Goal: Information Seeking & Learning: Learn about a topic

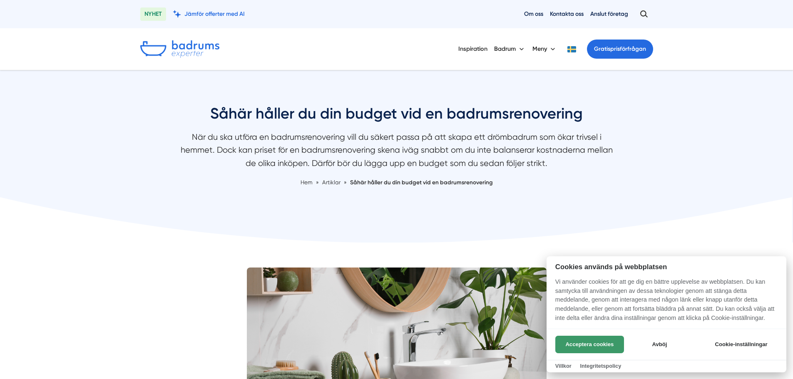
click at [588, 341] on button "Acceptera cookies" at bounding box center [589, 344] width 69 height 17
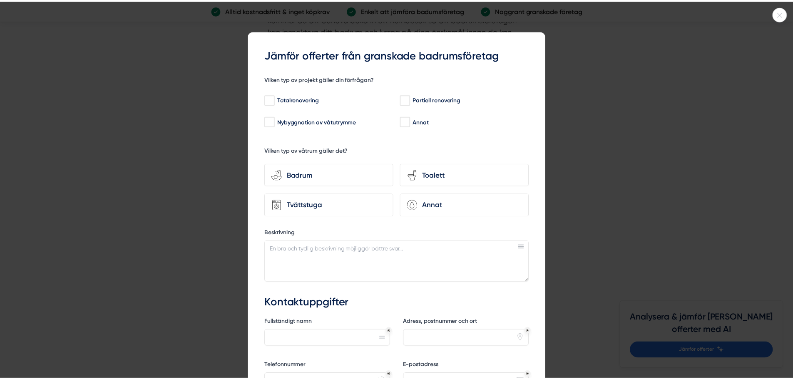
scroll to position [1665, 0]
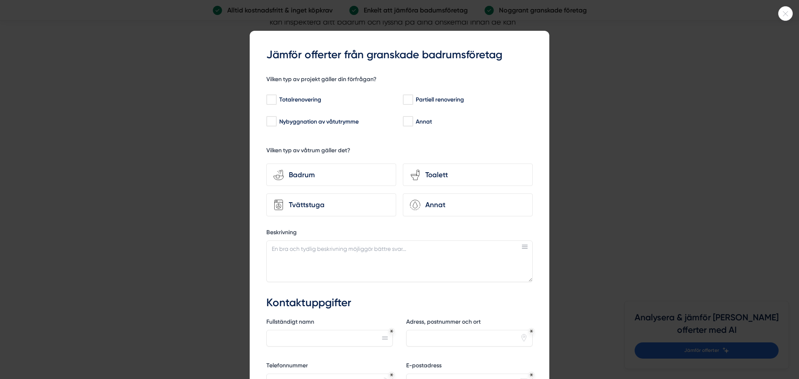
click at [635, 177] on div at bounding box center [399, 189] width 799 height 379
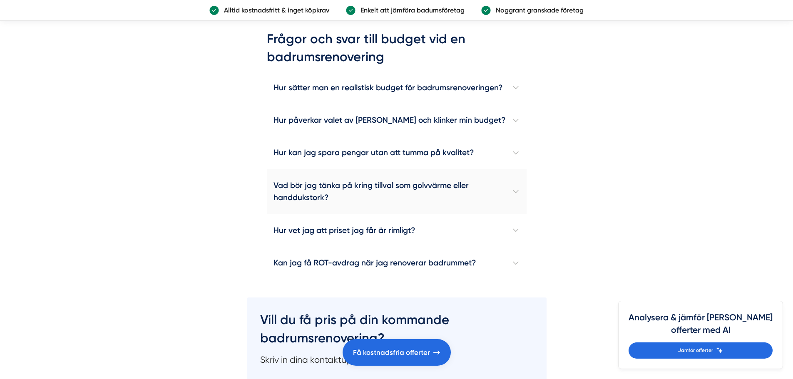
scroll to position [1832, 0]
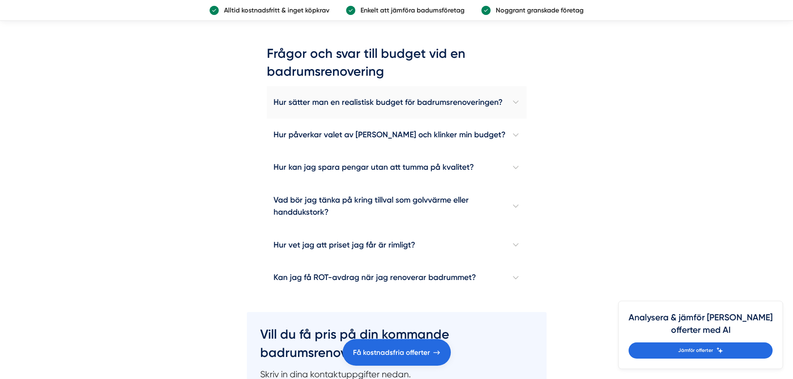
click at [523, 88] on h4 "Hur sätter man en realistisk budget för badrumsrenoveringen?" at bounding box center [397, 102] width 260 height 32
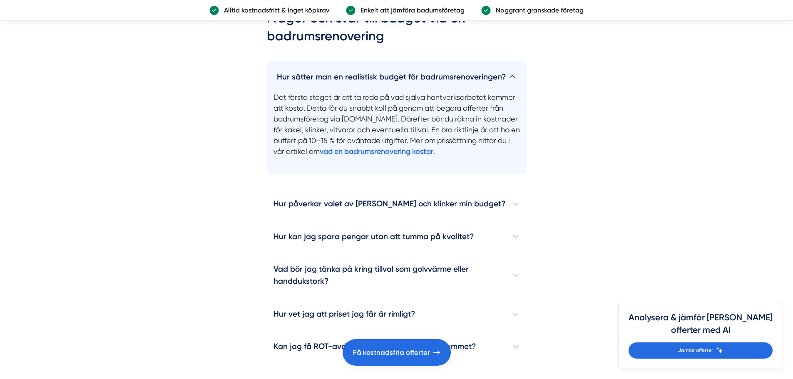
scroll to position [1915, 0]
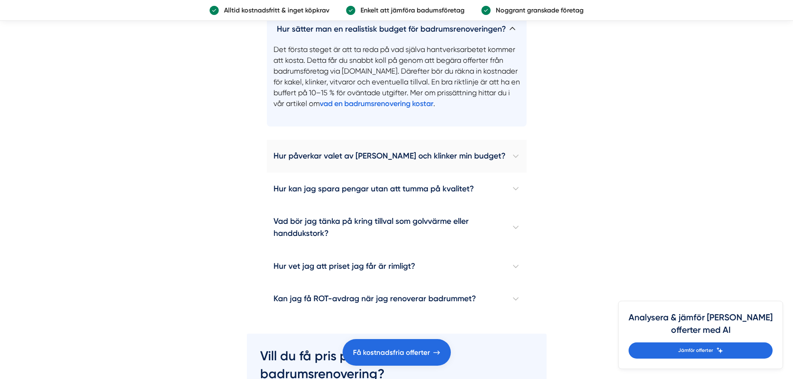
click at [523, 140] on h4 "Hur påverkar valet av kakel och klinker min budget?" at bounding box center [397, 156] width 260 height 32
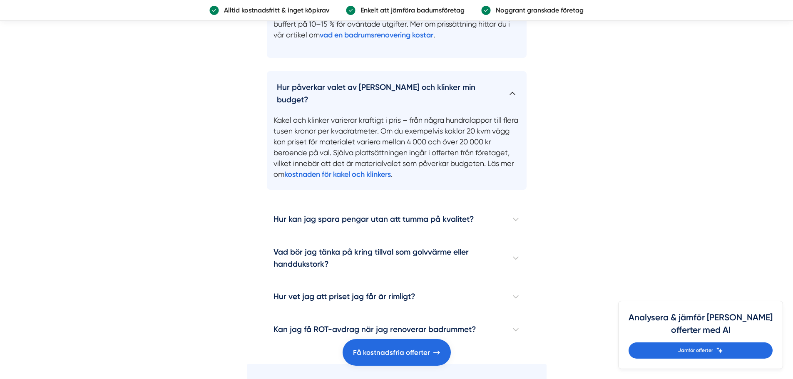
scroll to position [1998, 0]
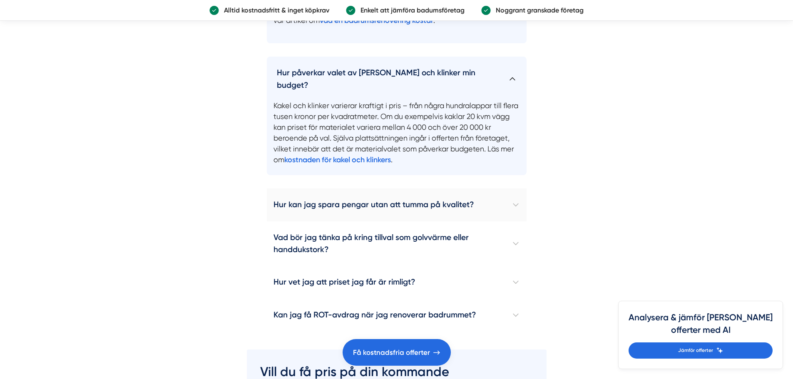
click at [517, 189] on h4 "Hur kan jag spara pengar utan att tumma på kvalitet?" at bounding box center [397, 205] width 260 height 32
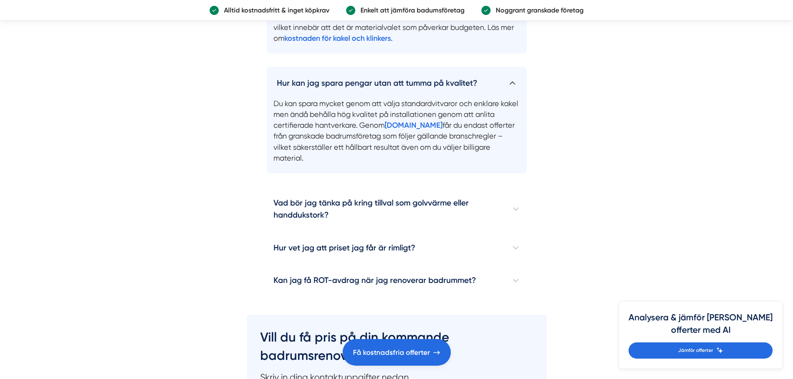
scroll to position [2123, 0]
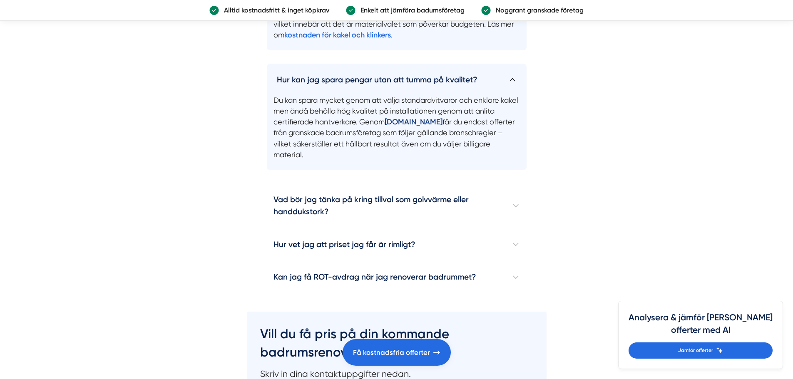
click at [443, 117] on strong "Badrumsexperter.se" at bounding box center [414, 121] width 58 height 9
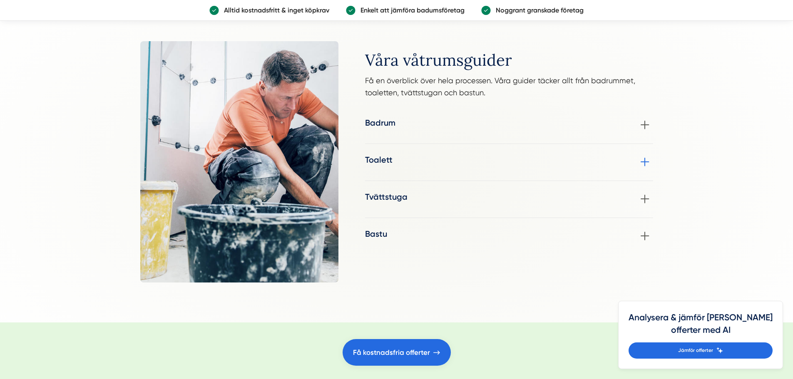
scroll to position [1041, 0]
click at [648, 125] on div "Badrum Om du överväger en badrumsrenovering men känner dig osäker på stil- och …" at bounding box center [509, 125] width 288 height 17
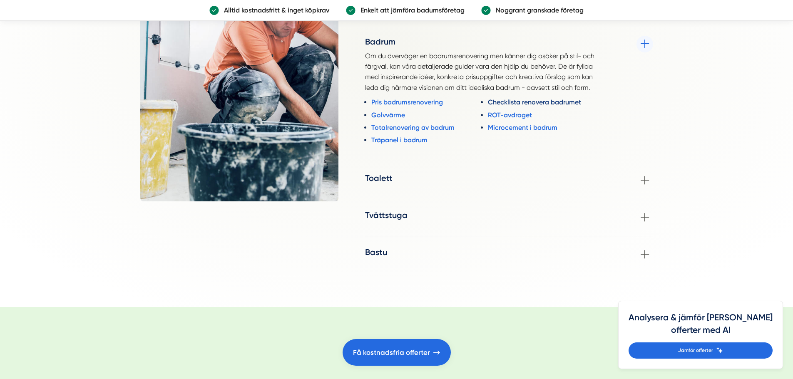
scroll to position [1124, 0]
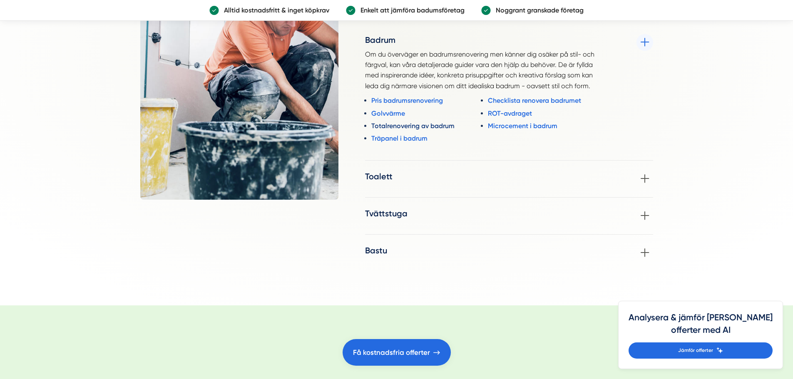
click at [413, 125] on link "Totalrenovering av badrum" at bounding box center [428, 126] width 115 height 10
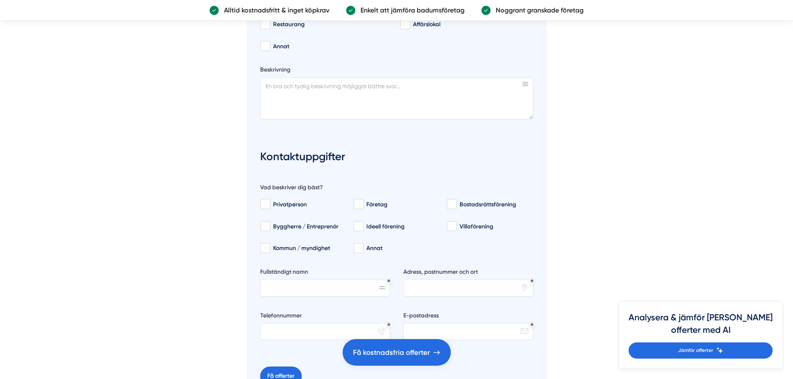
scroll to position [2581, 0]
